Goal: Task Accomplishment & Management: Complete application form

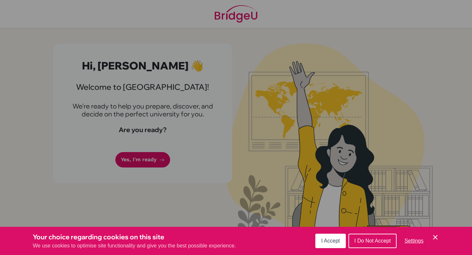
click at [333, 241] on span "I Accept" at bounding box center [330, 241] width 19 height 6
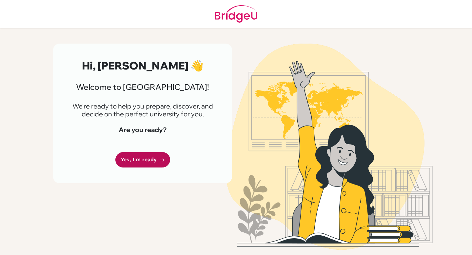
click at [153, 157] on link "Yes, I'm ready" at bounding box center [142, 159] width 55 height 15
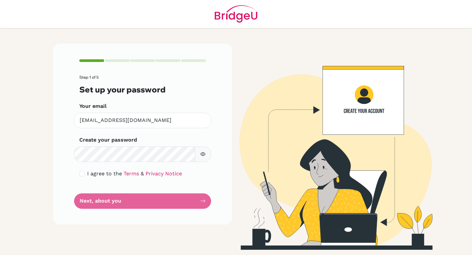
click at [206, 157] on button "button" at bounding box center [203, 154] width 16 height 15
click at [201, 154] on icon "button" at bounding box center [202, 153] width 5 height 5
click at [81, 174] on input "checkbox" at bounding box center [81, 173] width 5 height 5
checkbox input "true"
click at [90, 162] on form "Step 1 of 5 Set up your password Your email freiya.2028@mis.sch.id Invalid emai…" at bounding box center [142, 141] width 127 height 133
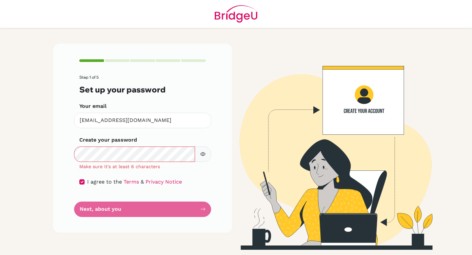
click at [207, 153] on button "button" at bounding box center [203, 154] width 16 height 15
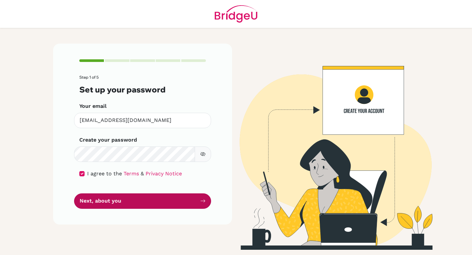
click at [121, 202] on button "Next, about you" at bounding box center [142, 200] width 137 height 15
click at [115, 203] on button "Next, about you" at bounding box center [142, 200] width 137 height 15
